Goal: Navigation & Orientation: Find specific page/section

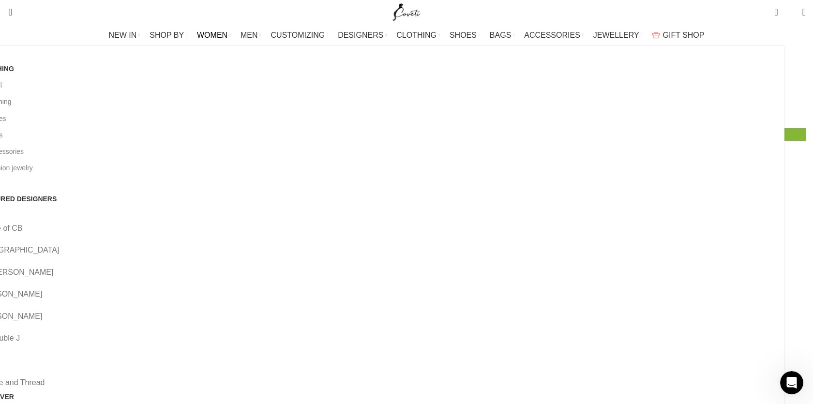
click at [131, 103] on link "All clothing" at bounding box center [378, 101] width 798 height 16
